Goal: Task Accomplishment & Management: Use online tool/utility

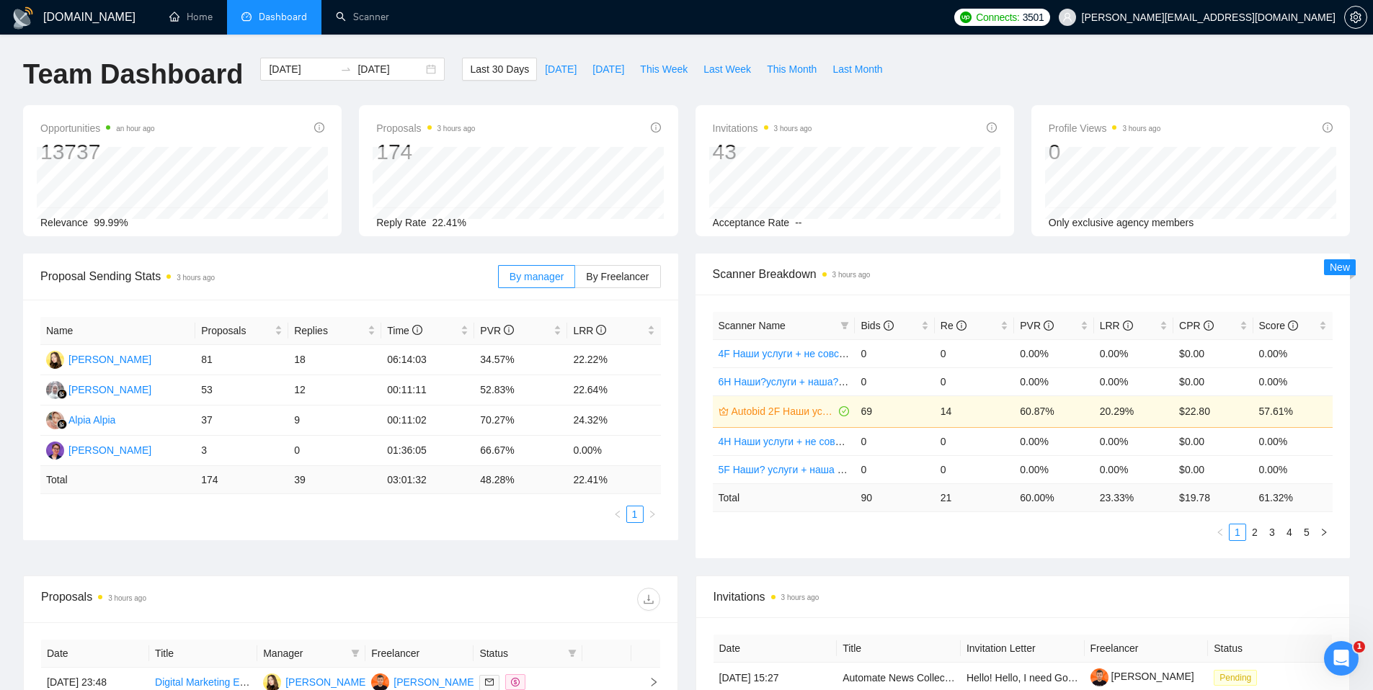
click at [1048, 17] on span "[PERSON_NAME][EMAIL_ADDRESS][DOMAIN_NAME]" at bounding box center [1209, 17] width 254 height 0
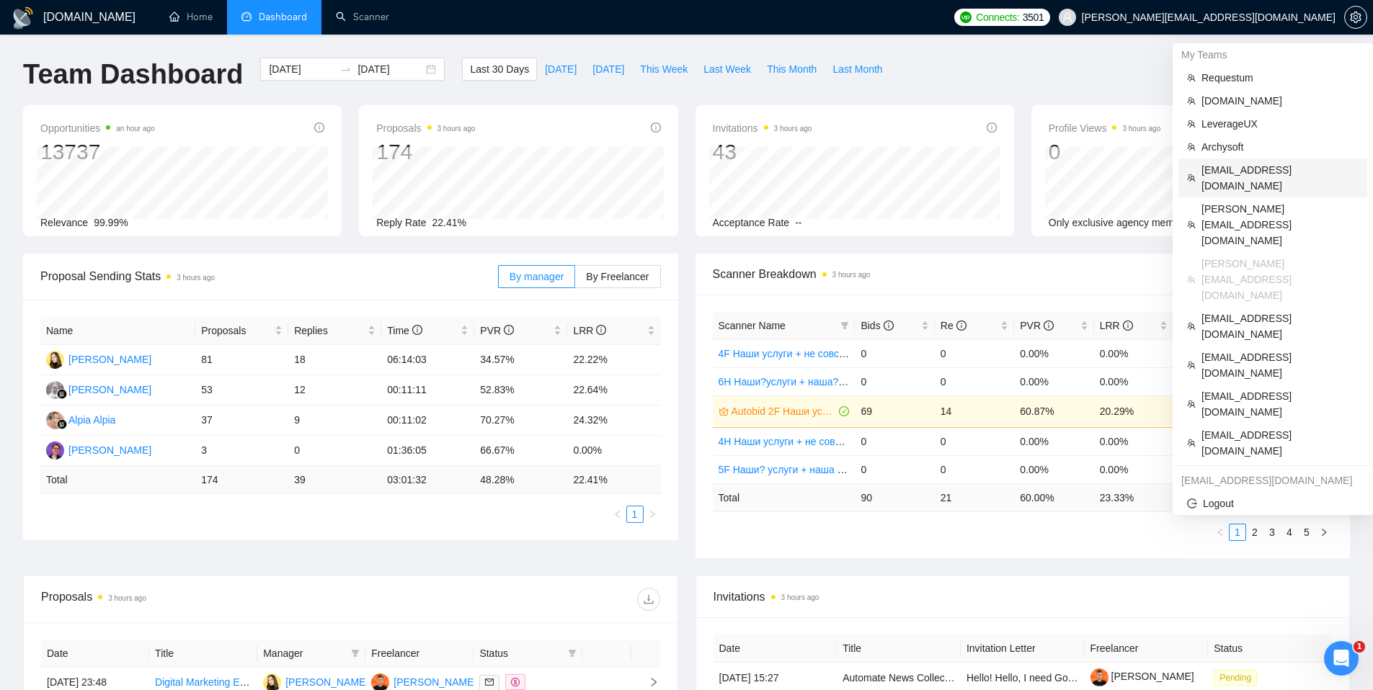
click at [1048, 164] on span "[EMAIL_ADDRESS][DOMAIN_NAME]" at bounding box center [1279, 178] width 157 height 32
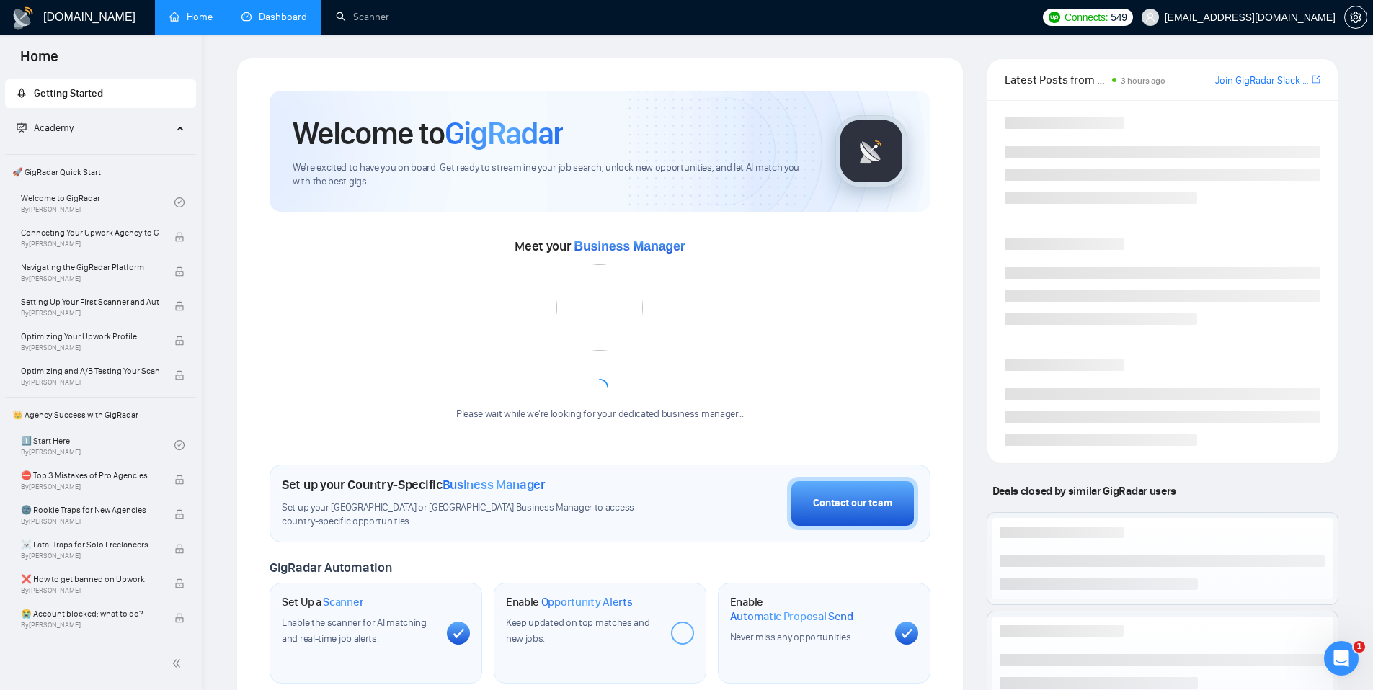
click at [281, 23] on link "Dashboard" at bounding box center [274, 17] width 66 height 12
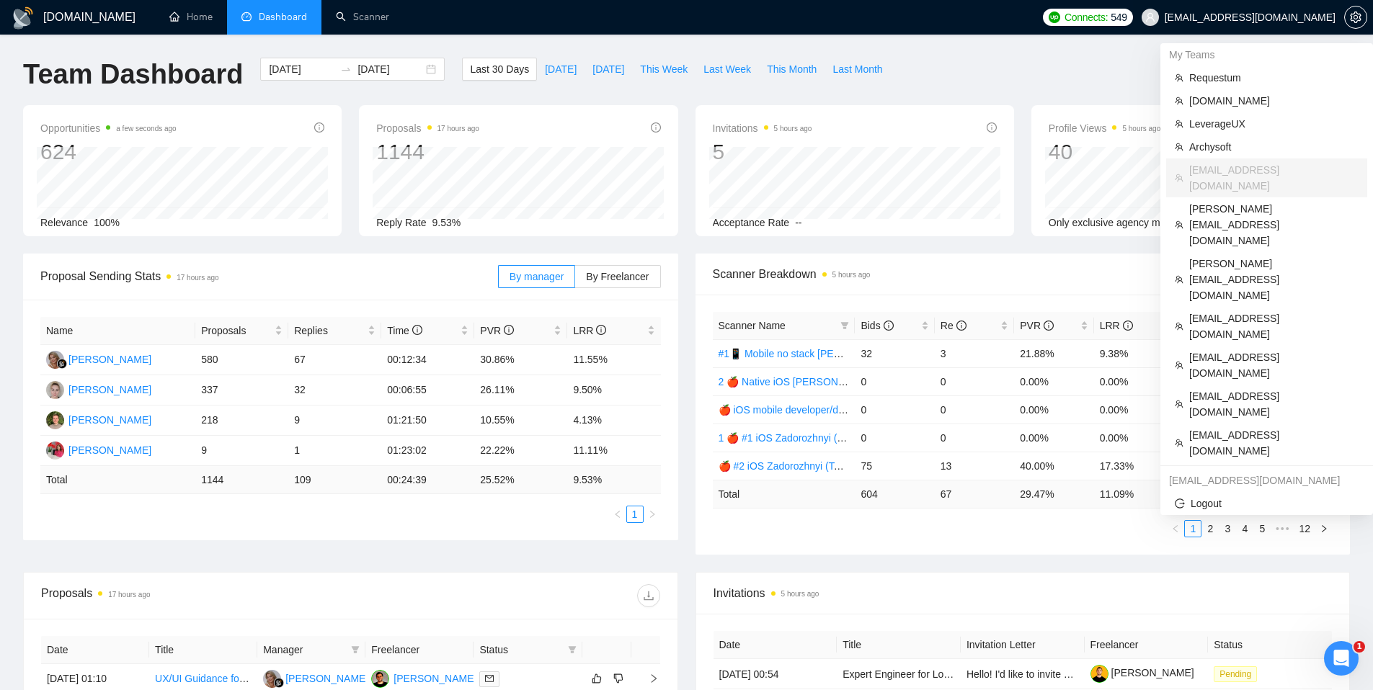
click at [1048, 27] on span "[EMAIL_ADDRESS][DOMAIN_NAME]" at bounding box center [1238, 17] width 211 height 46
click at [1048, 78] on span "Requestum" at bounding box center [1273, 78] width 169 height 16
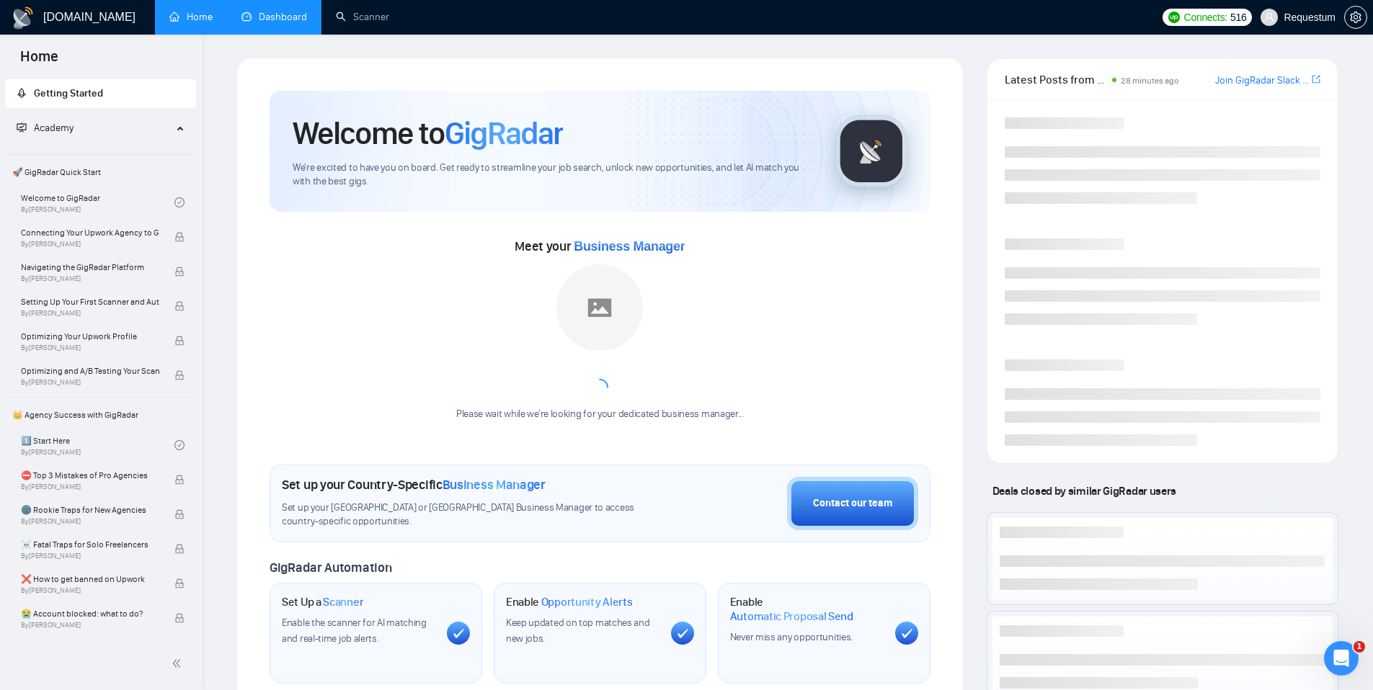
click at [300, 23] on link "Dashboard" at bounding box center [274, 17] width 66 height 12
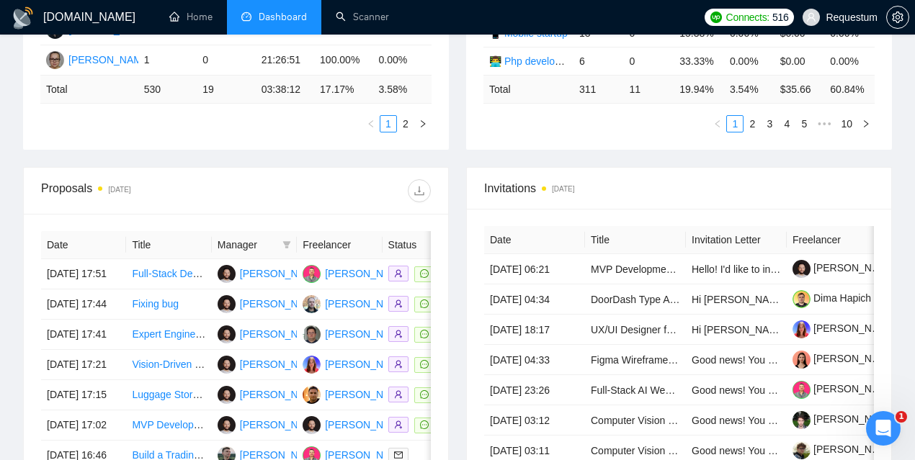
scroll to position [437, 0]
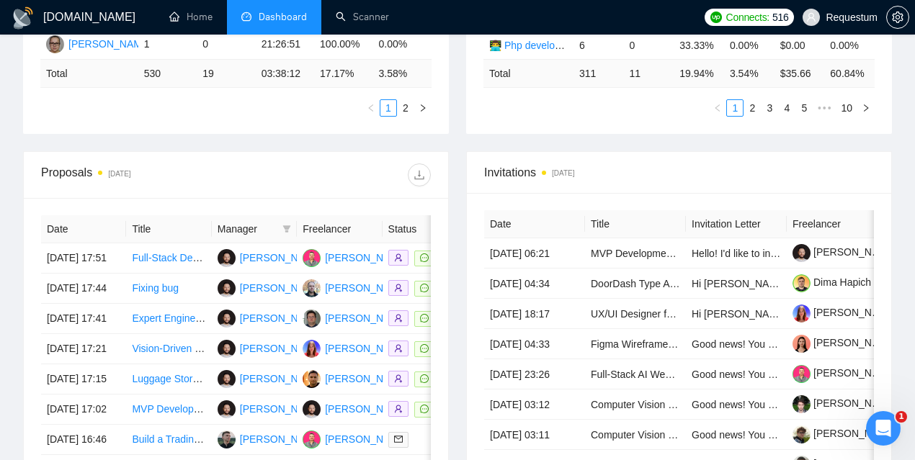
drag, startPoint x: 613, startPoint y: 195, endPoint x: 597, endPoint y: 193, distance: 16.6
click at [597, 182] on span "Invitations [DATE]" at bounding box center [679, 173] width 390 height 18
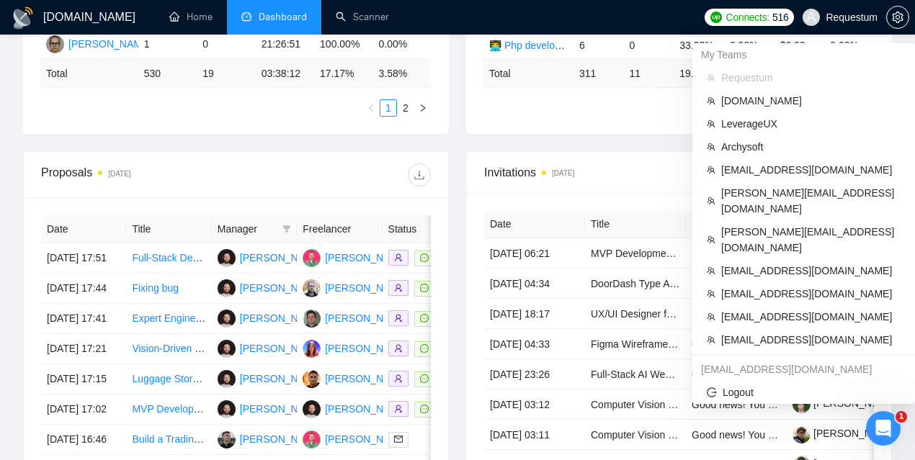
click at [837, 23] on span "Requestum" at bounding box center [840, 17] width 92 height 46
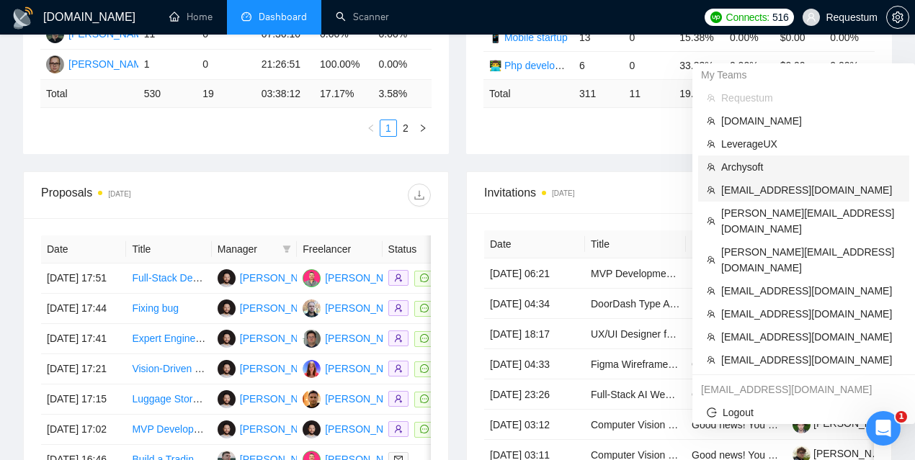
scroll to position [392, 0]
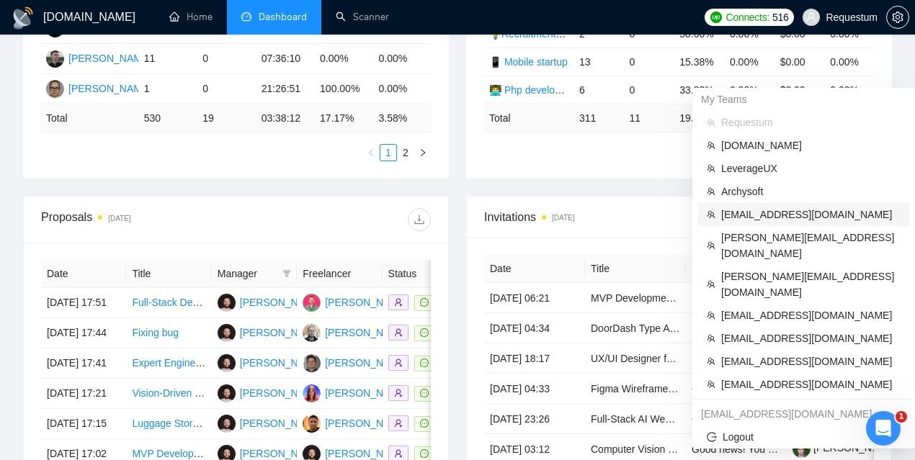
click at [746, 212] on span "[EMAIL_ADDRESS][DOMAIN_NAME]" at bounding box center [810, 215] width 179 height 16
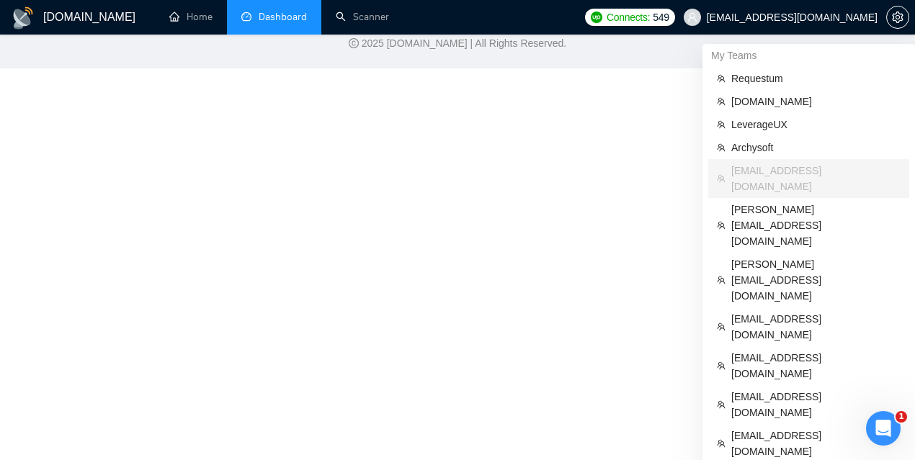
scroll to position [594, 0]
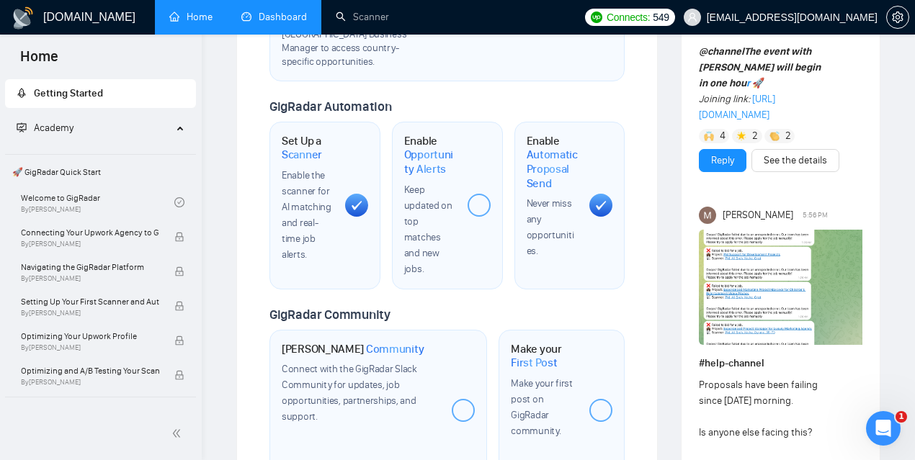
click at [282, 23] on link "Dashboard" at bounding box center [274, 17] width 66 height 12
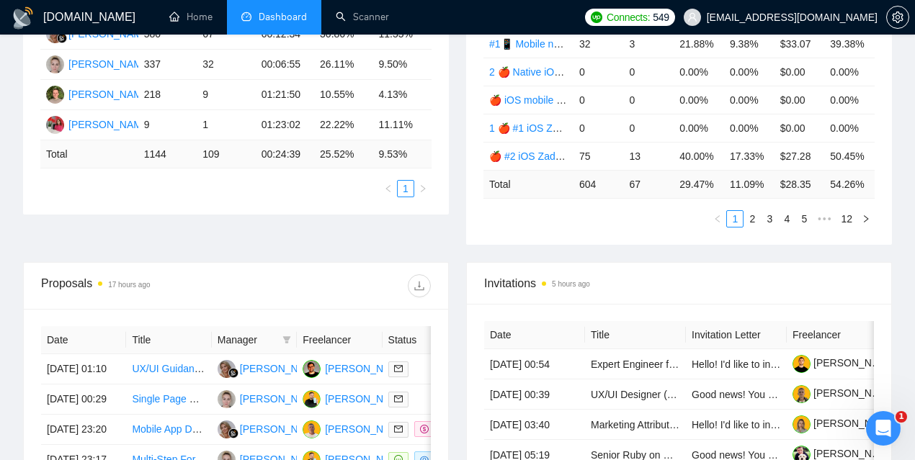
scroll to position [326, 0]
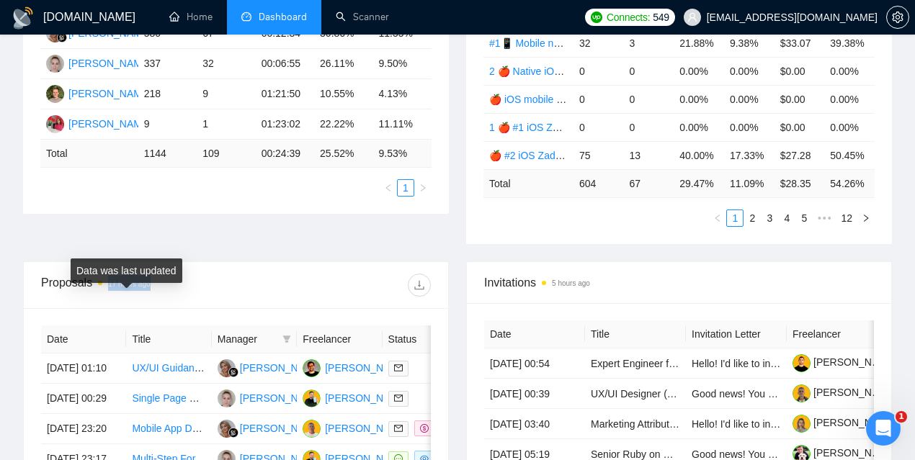
drag, startPoint x: 179, startPoint y: 305, endPoint x: 101, endPoint y: 303, distance: 77.9
click at [101, 297] on div "Proposals 17 hours ago" at bounding box center [138, 285] width 195 height 23
drag, startPoint x: 595, startPoint y: 303, endPoint x: 542, endPoint y: 302, distance: 52.6
click at [542, 292] on span "Invitations 5 hours ago" at bounding box center [679, 283] width 390 height 18
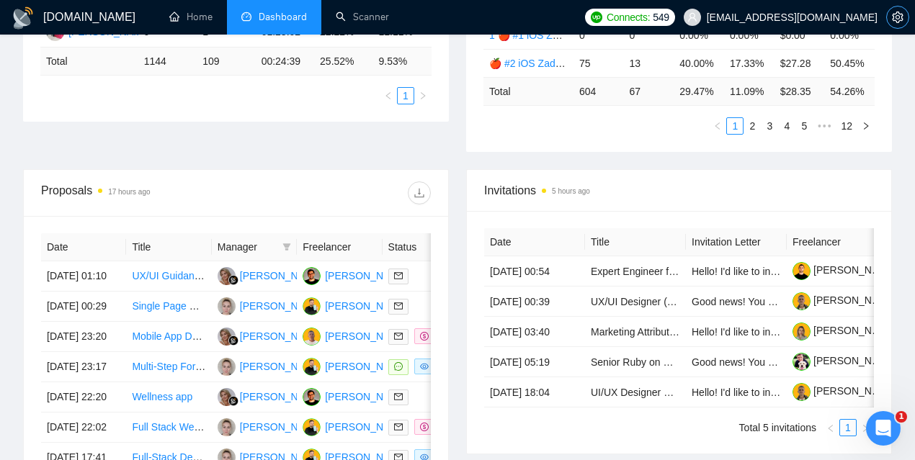
click at [889, 13] on span "setting" at bounding box center [898, 18] width 22 height 12
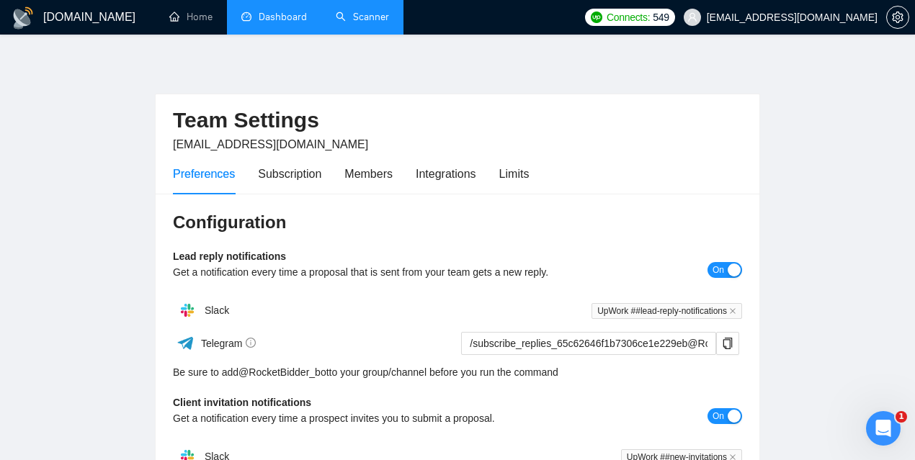
click at [385, 16] on link "Scanner" at bounding box center [362, 17] width 53 height 12
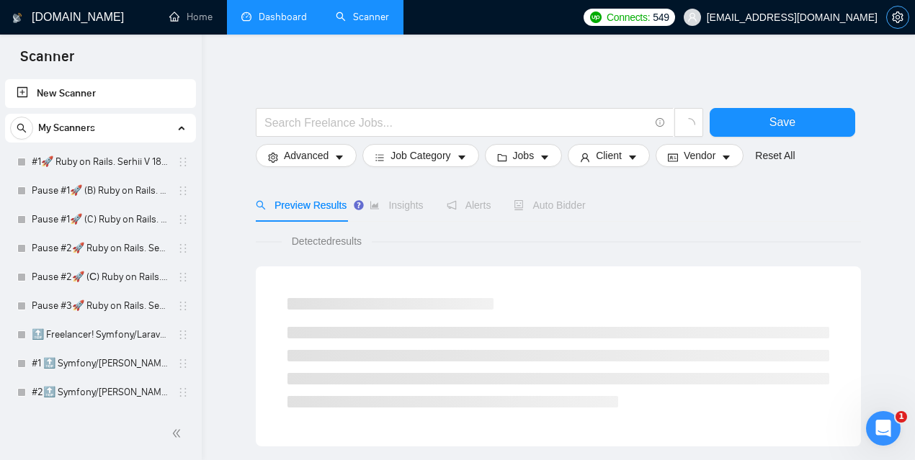
click at [906, 17] on span "setting" at bounding box center [898, 18] width 22 height 12
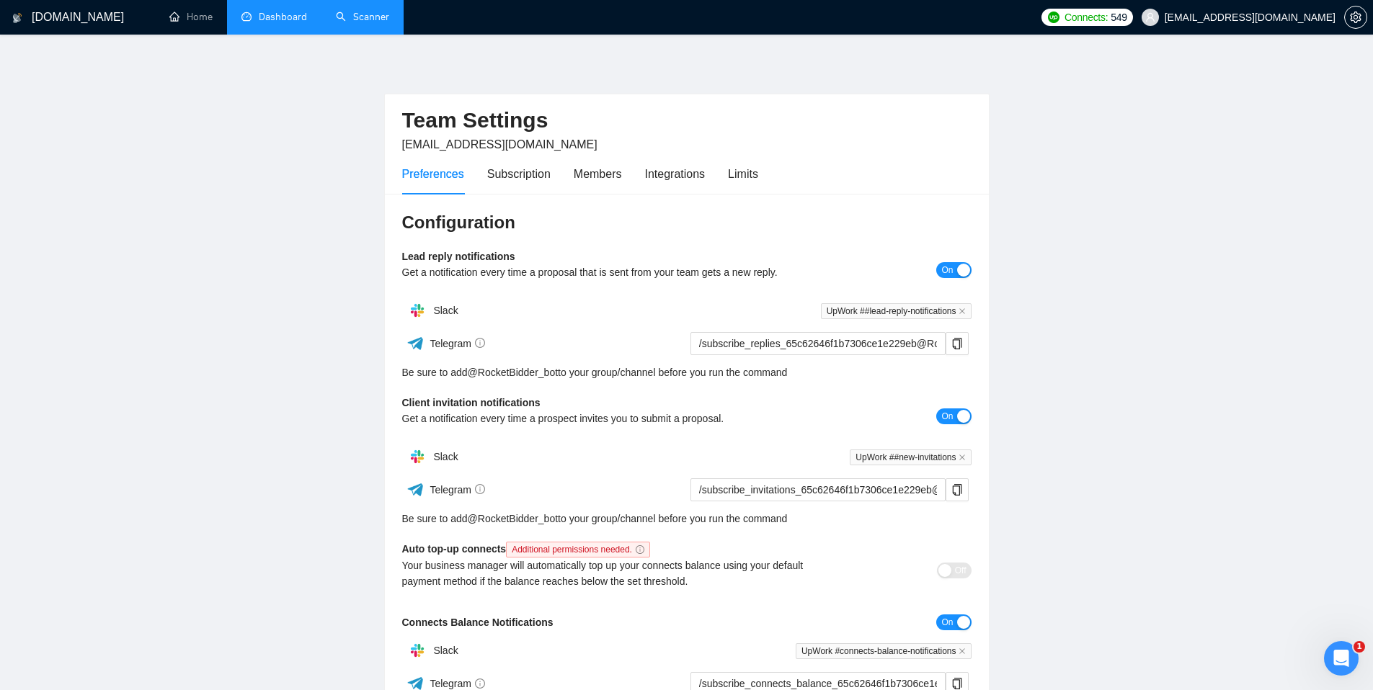
click at [1048, 239] on main "Team Settings [EMAIL_ADDRESS][DOMAIN_NAME] Preferences Subscription Members Int…" at bounding box center [686, 438] width 1327 height 760
